Goal: Submit feedback/report problem: Submit feedback/report problem

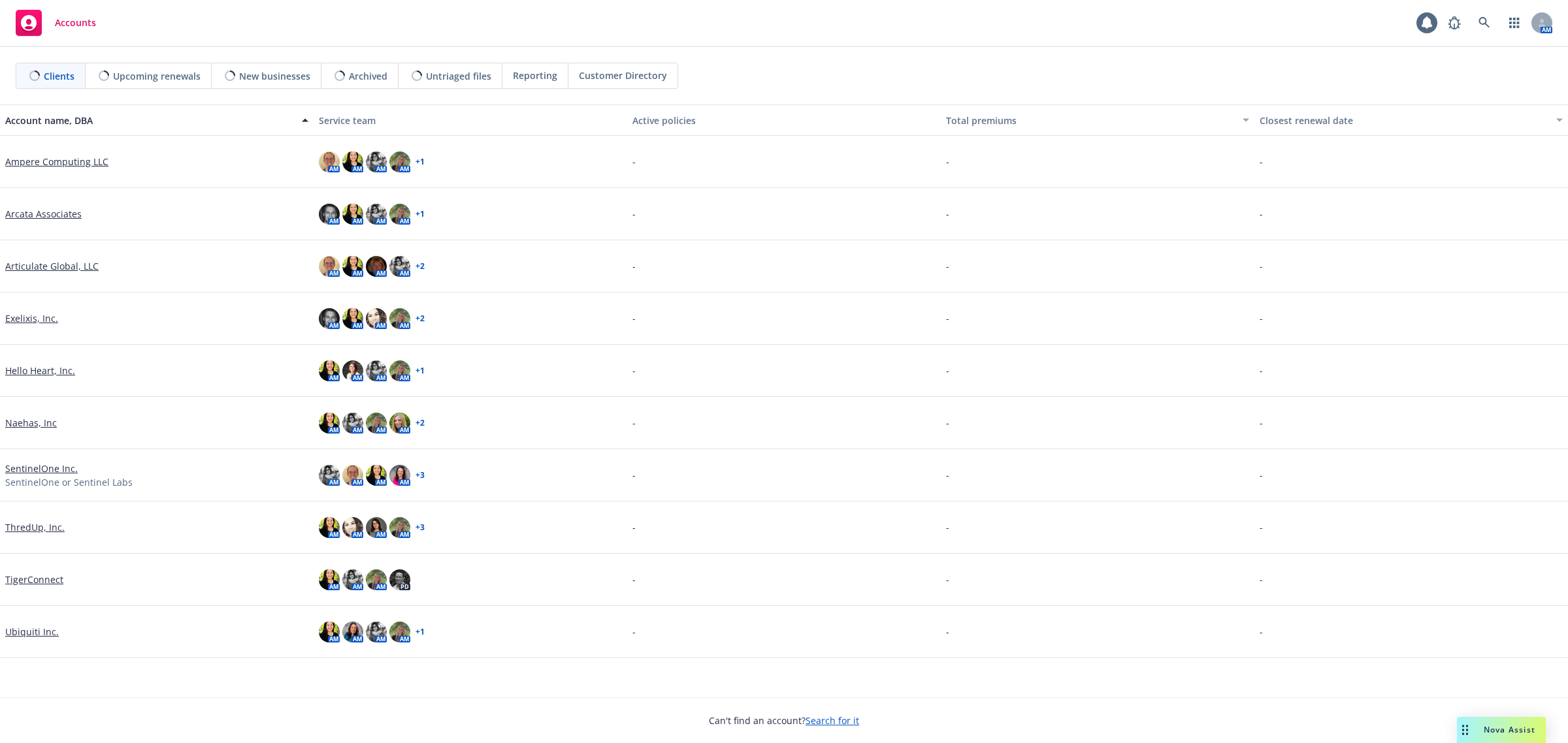
click at [1478, 722] on div "Nova Assist" at bounding box center [1500, 729] width 89 height 26
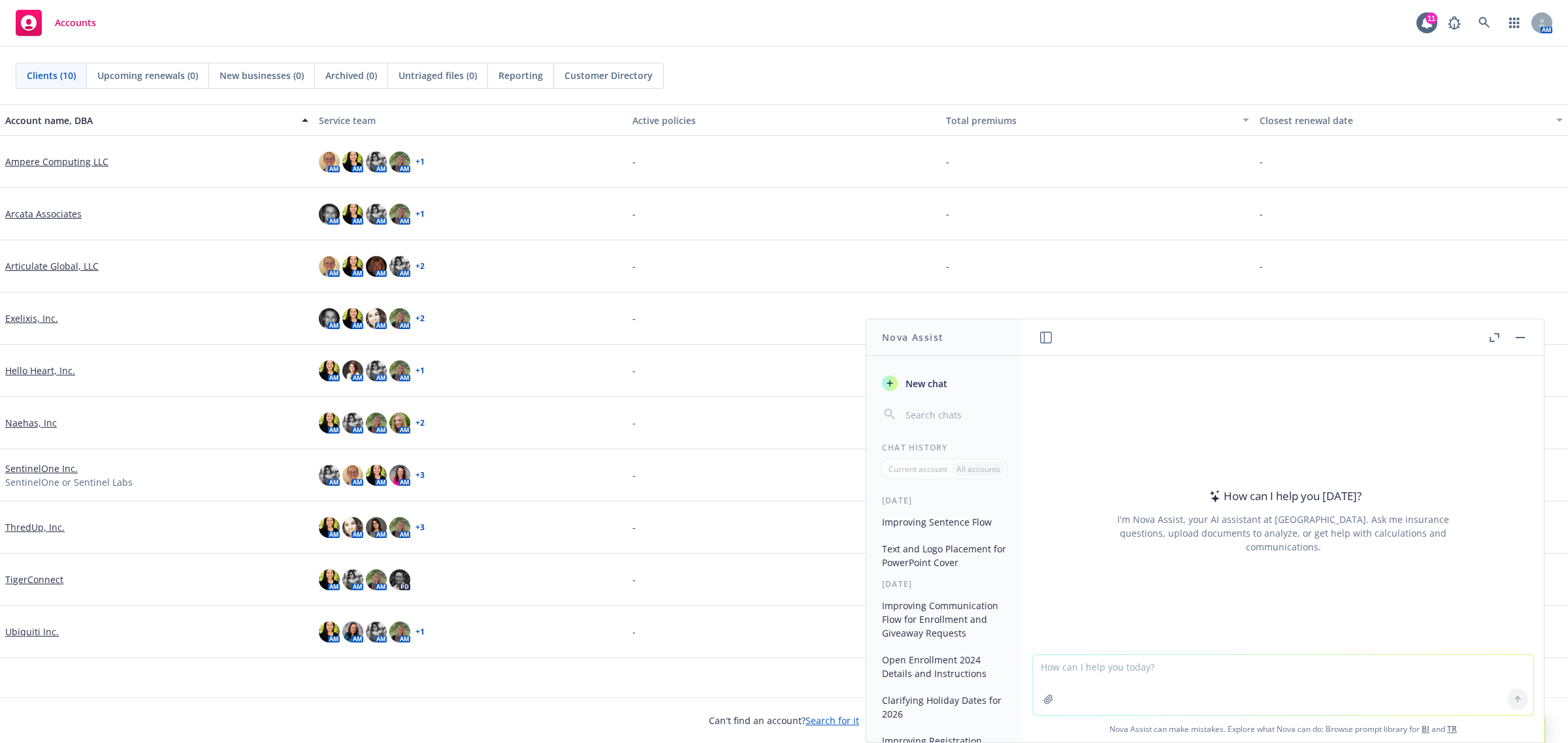
click at [1227, 679] on textarea at bounding box center [1283, 685] width 500 height 60
paste textarea "I know we were just in communication about Ubiquiti’s 401k plans, but I wanted …"
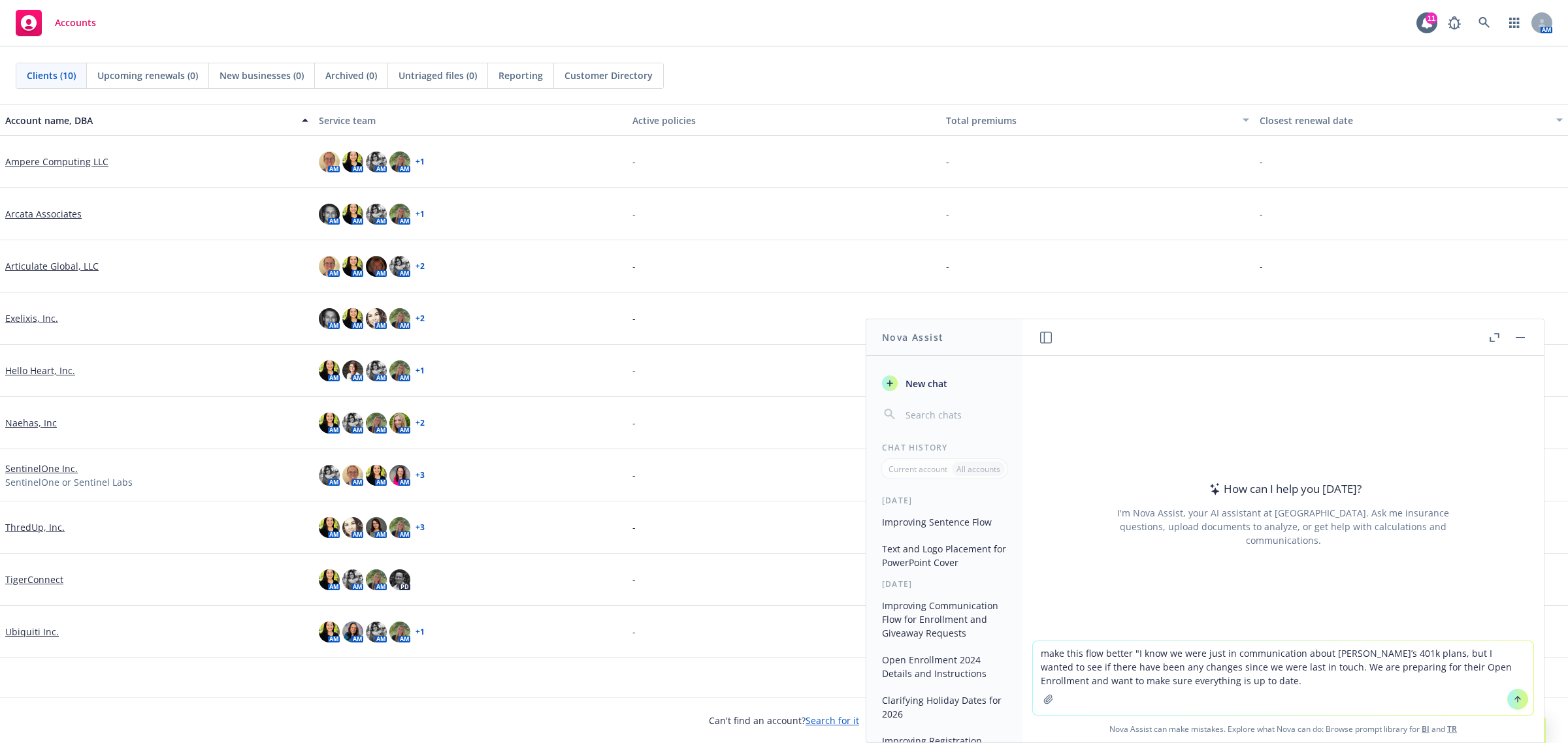
type textarea "make this flow better "I know we were just in communication about Ubiquiti’s 40…"
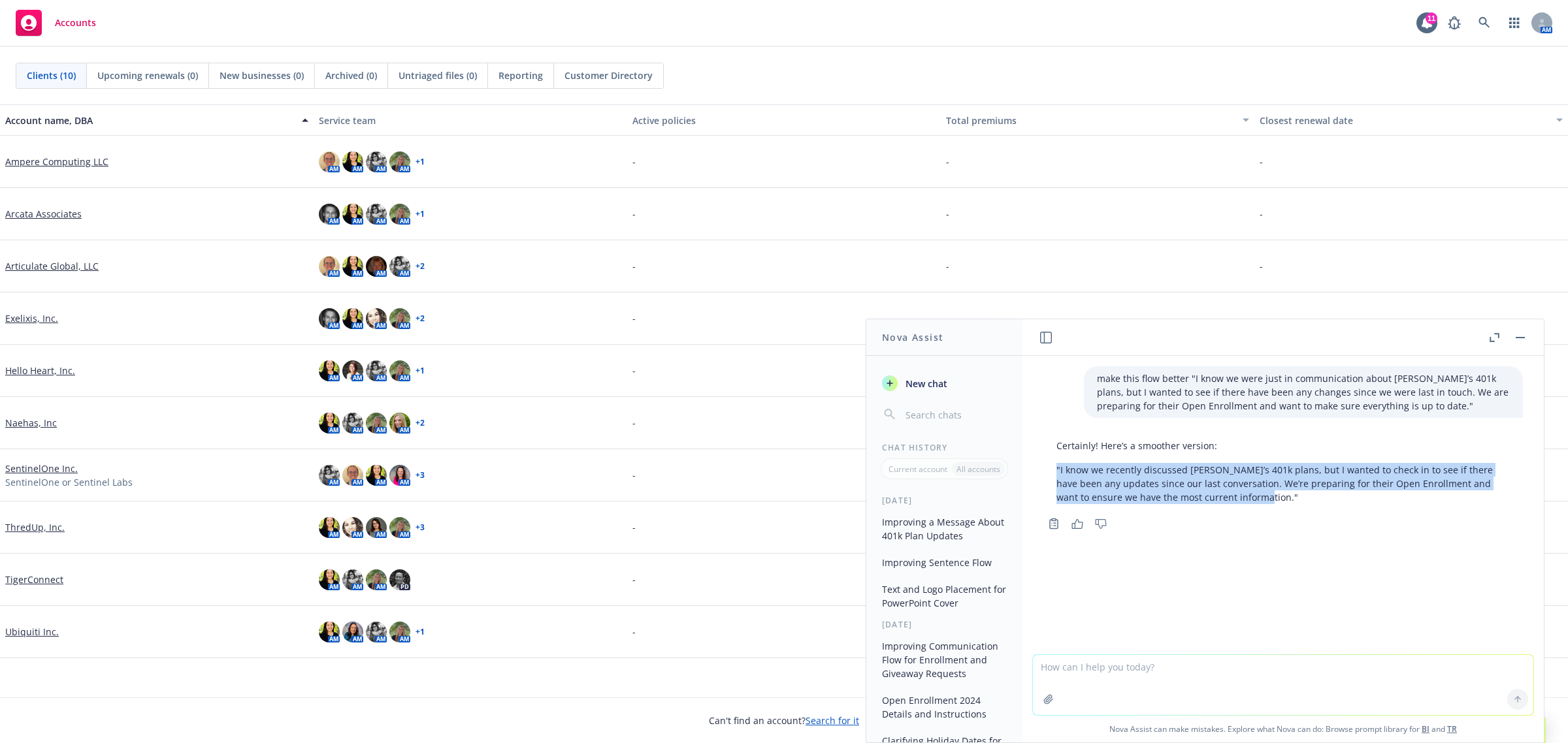
drag, startPoint x: 1056, startPoint y: 468, endPoint x: 1222, endPoint y: 506, distance: 170.3
click at [1222, 506] on div "Certainly! Here’s a smoother version: "I know we recently discussed Ubiquiti’s …" at bounding box center [1282, 472] width 480 height 76
copy p ""I know we recently discussed Ubiquiti’s 401k plans, but I wanted to check in t…"
